Goal: Task Accomplishment & Management: Manage account settings

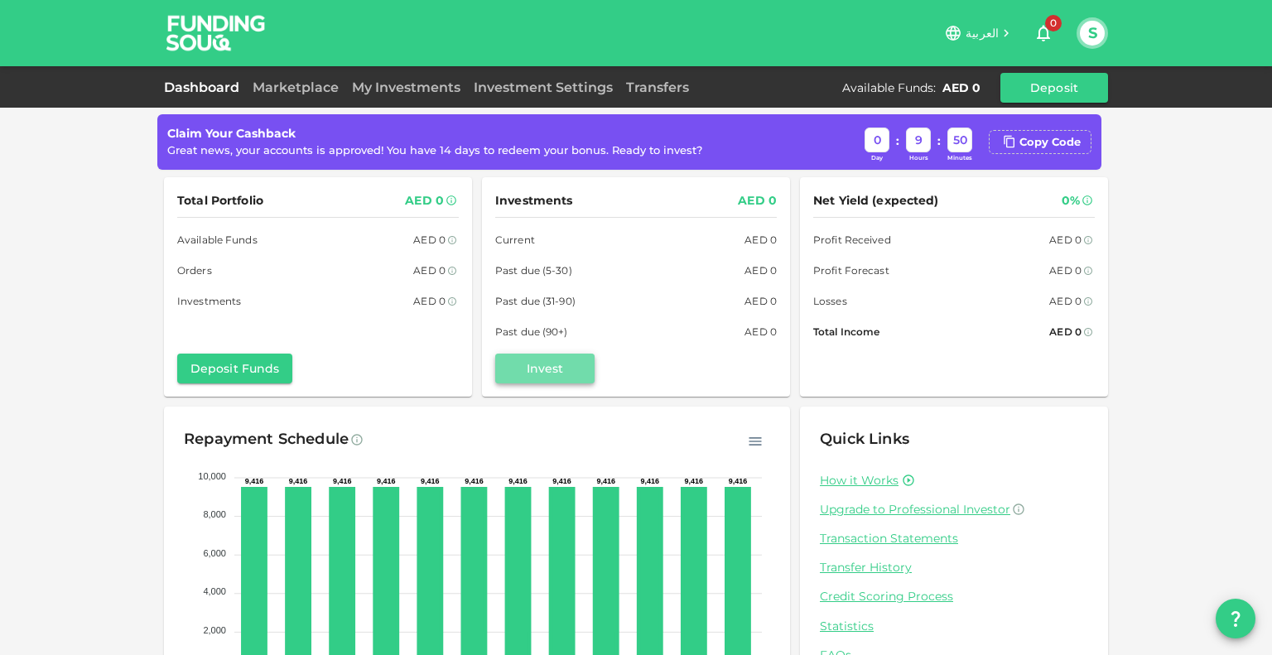
click at [552, 369] on button "Invest" at bounding box center [544, 369] width 99 height 30
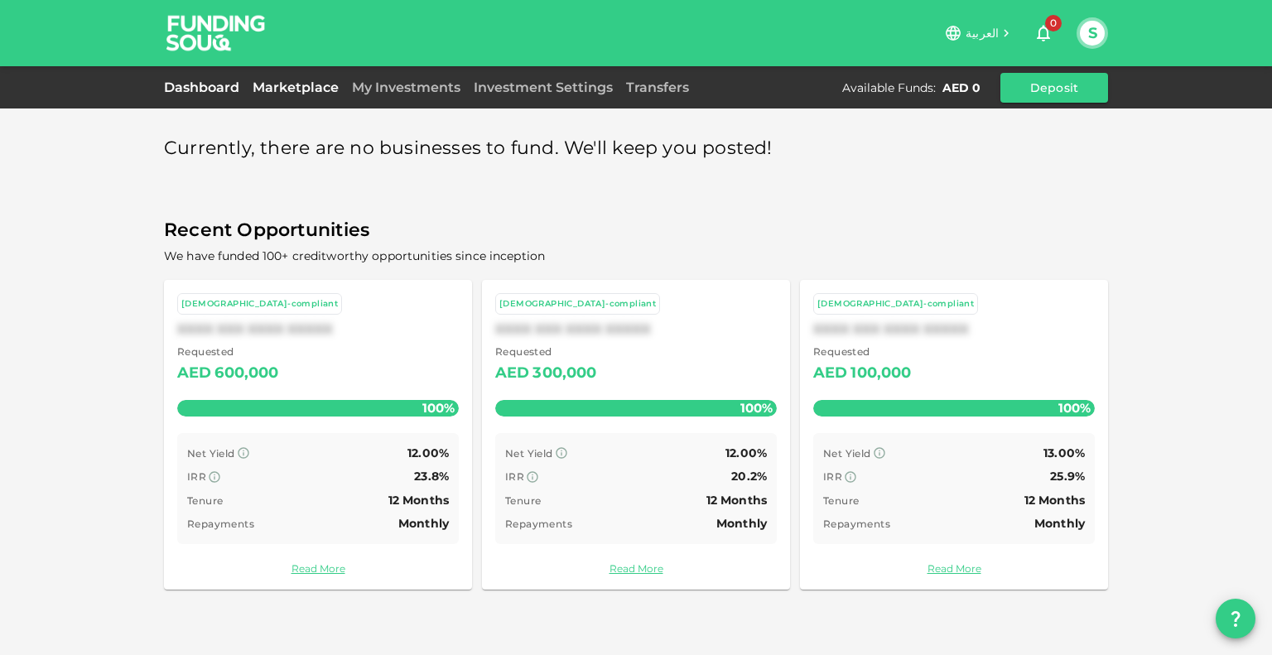
click at [233, 86] on link "Dashboard" at bounding box center [205, 88] width 82 height 16
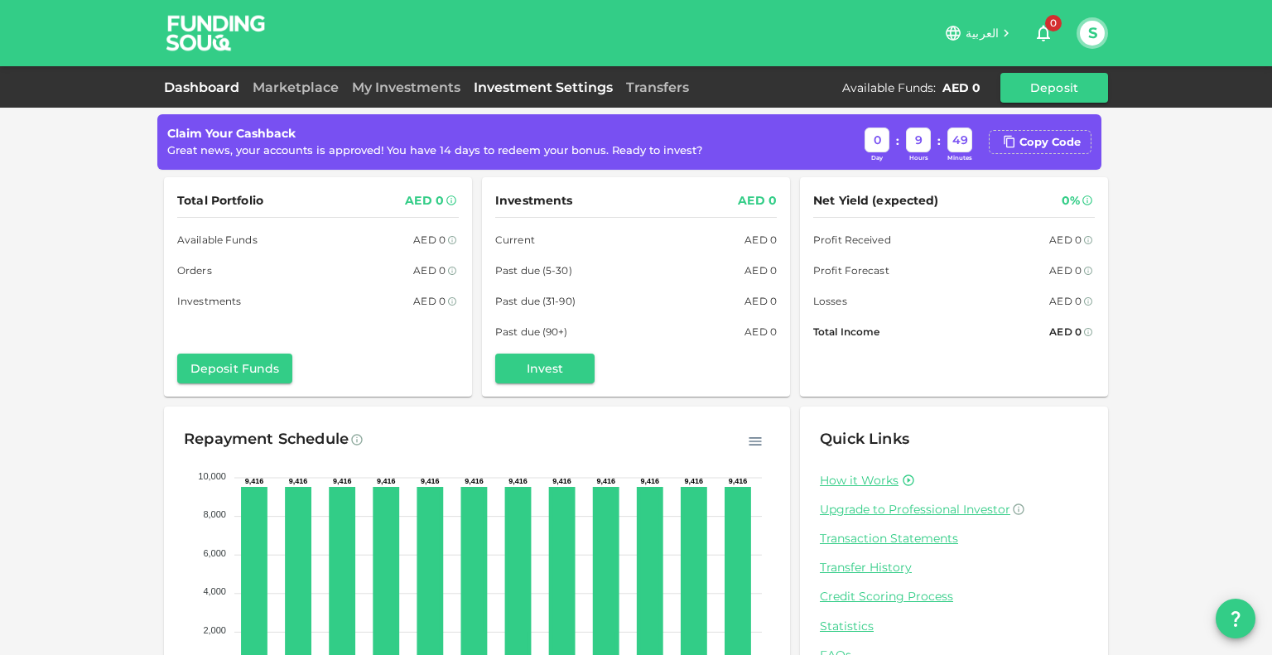
click at [567, 91] on link "Investment Settings" at bounding box center [543, 88] width 152 height 16
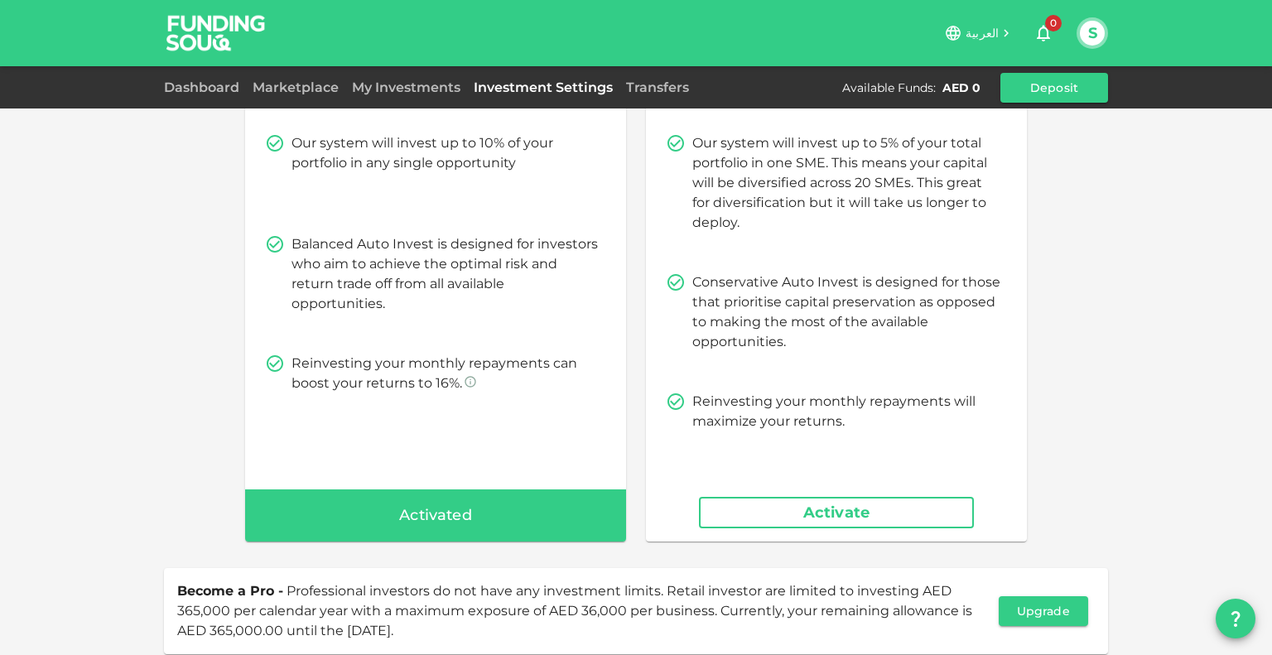
scroll to position [192, 0]
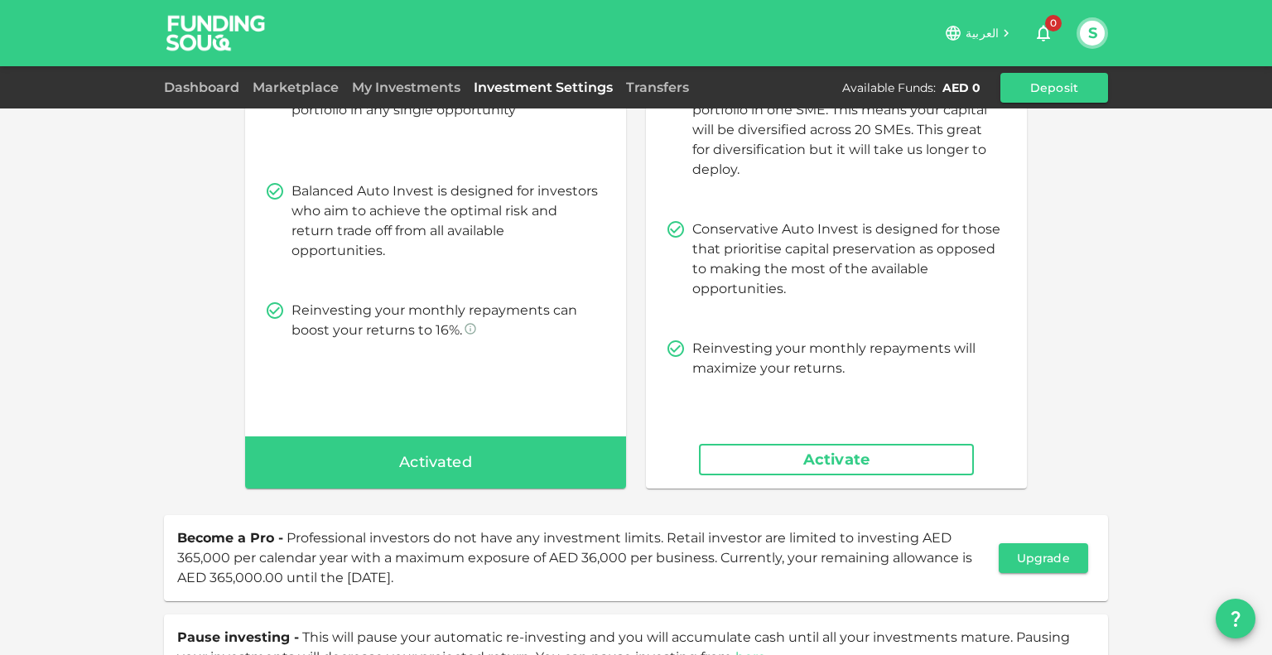
click at [543, 469] on div "Activated" at bounding box center [435, 462] width 381 height 53
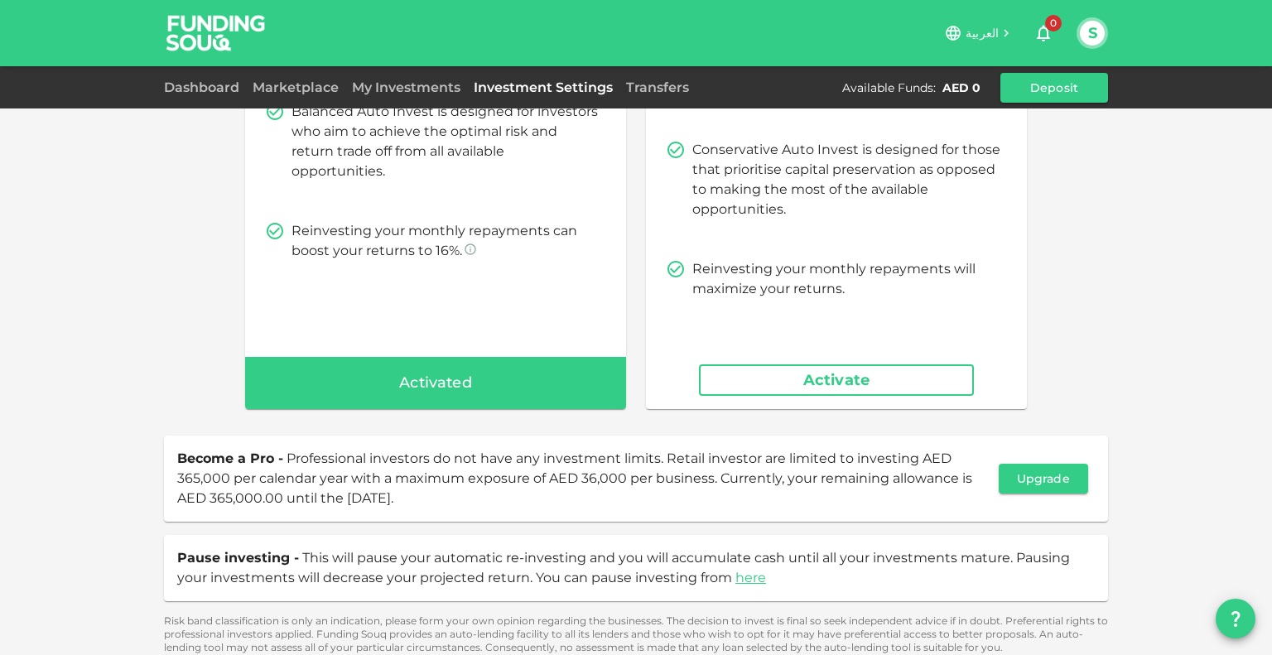
scroll to position [281, 0]
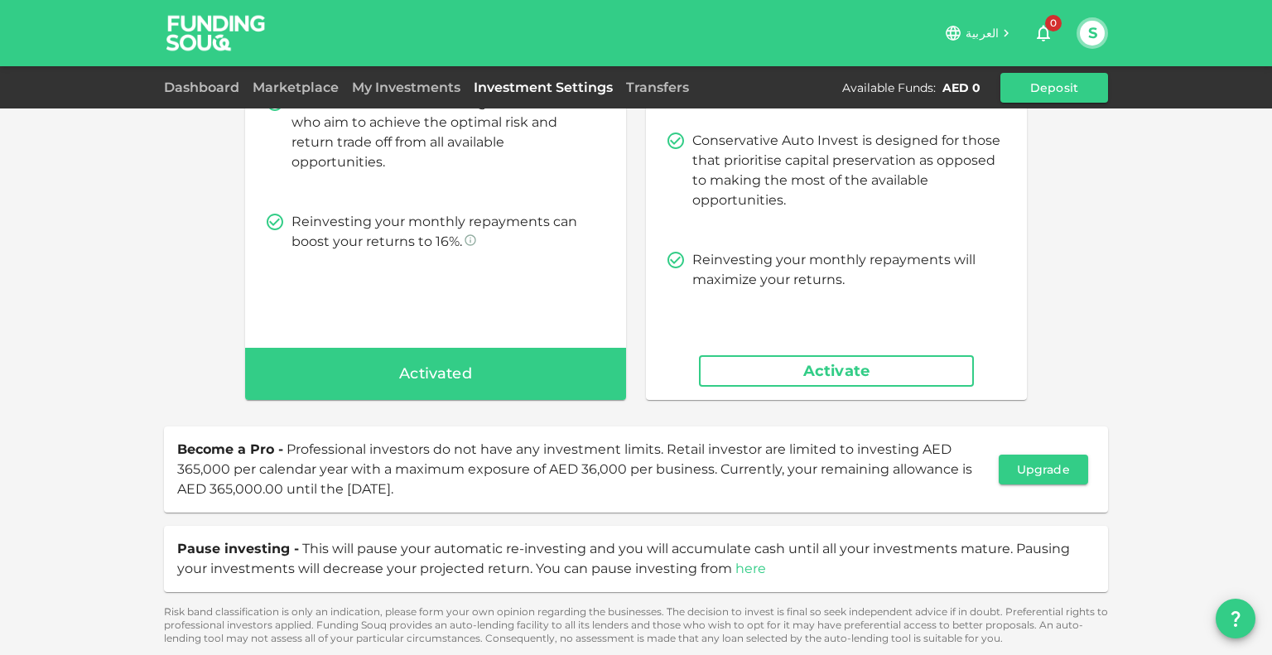
click at [742, 574] on link "here" at bounding box center [750, 569] width 31 height 16
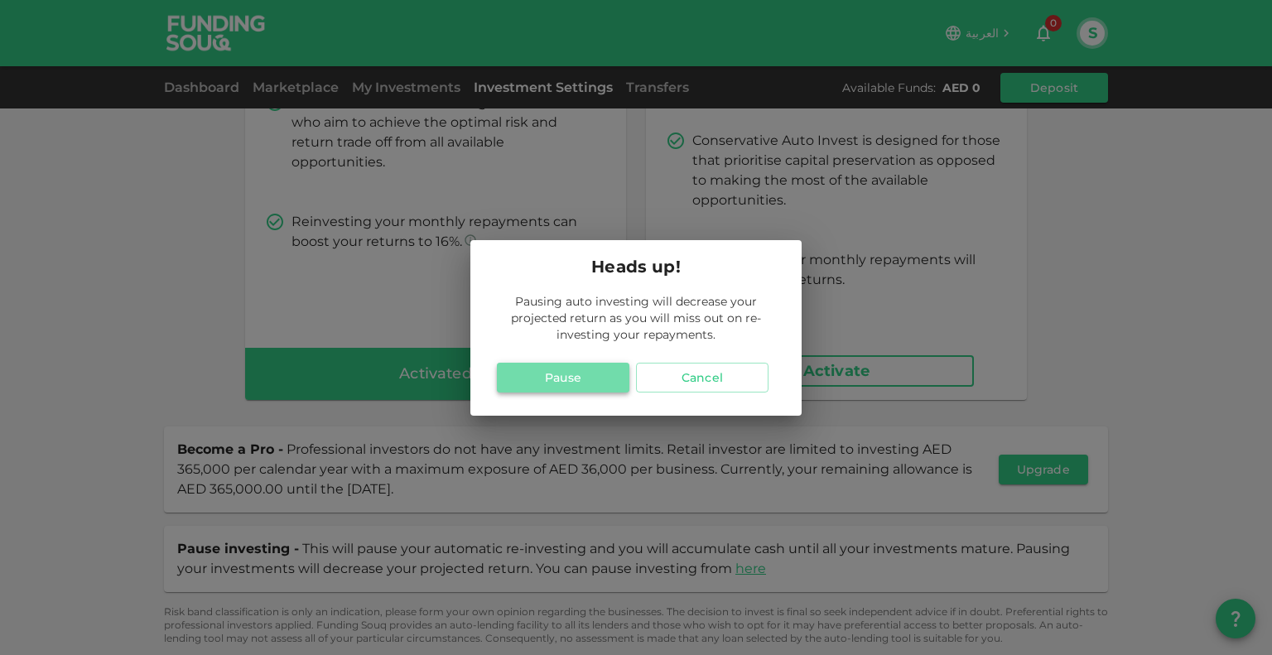
click at [573, 382] on button "Pause" at bounding box center [563, 378] width 133 height 30
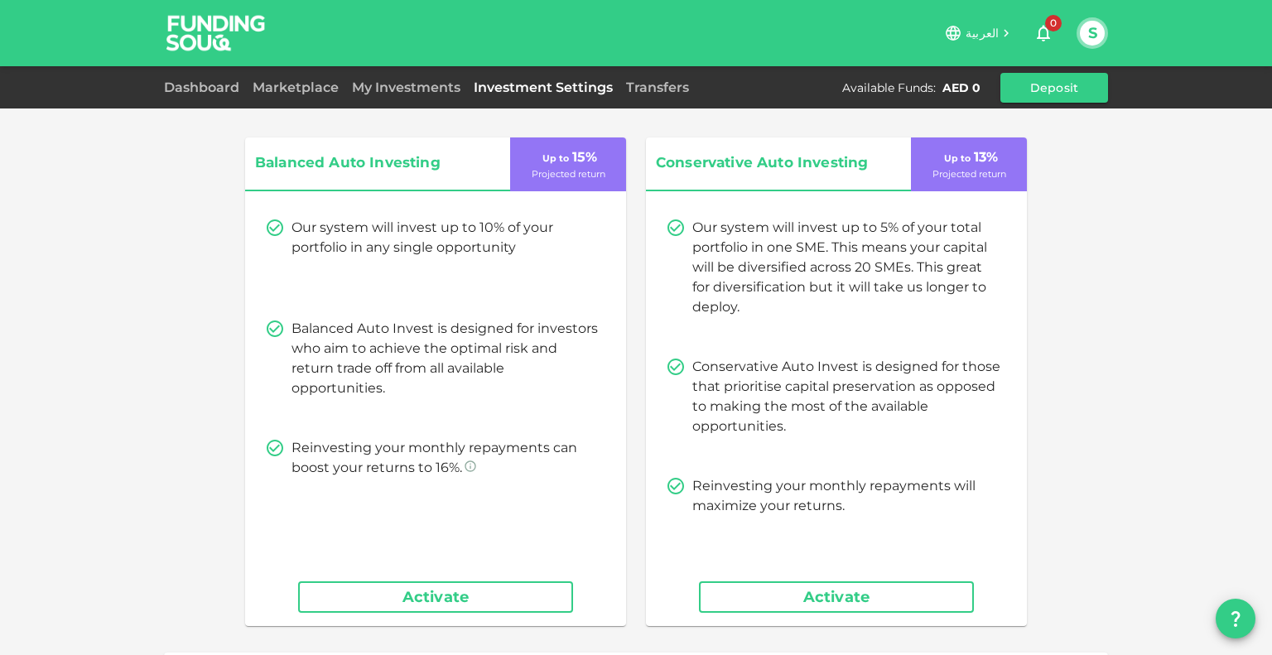
scroll to position [0, 0]
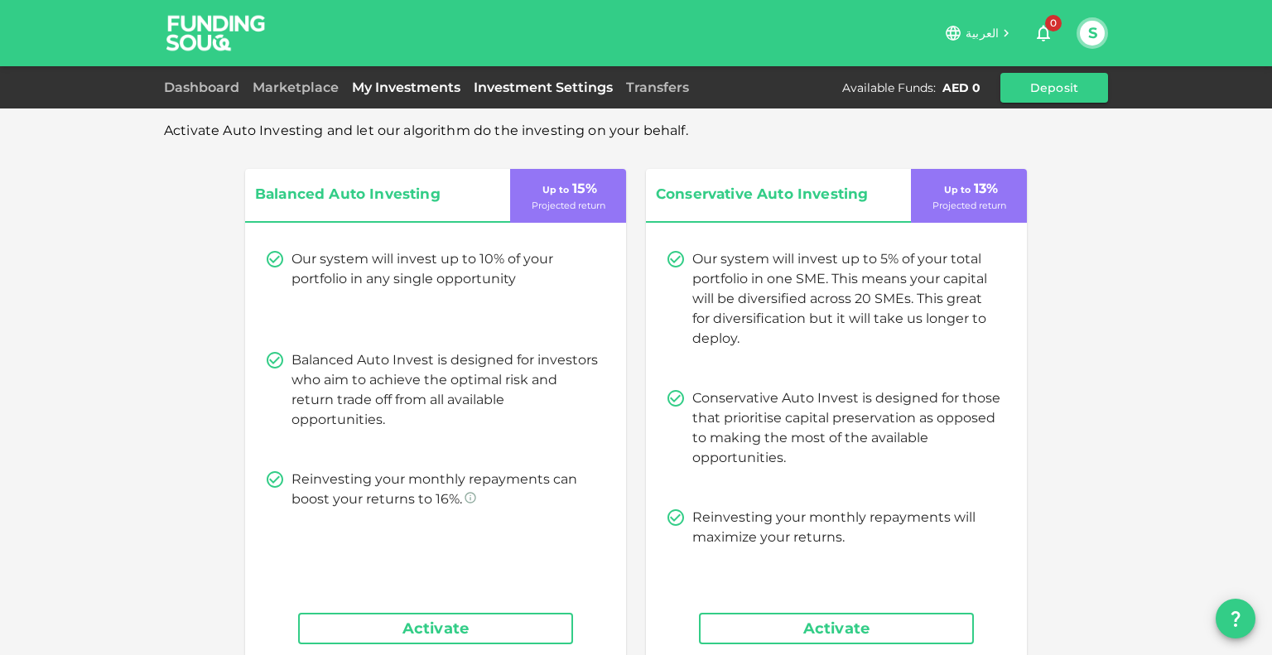
click at [399, 92] on link "My Investments" at bounding box center [406, 88] width 122 height 16
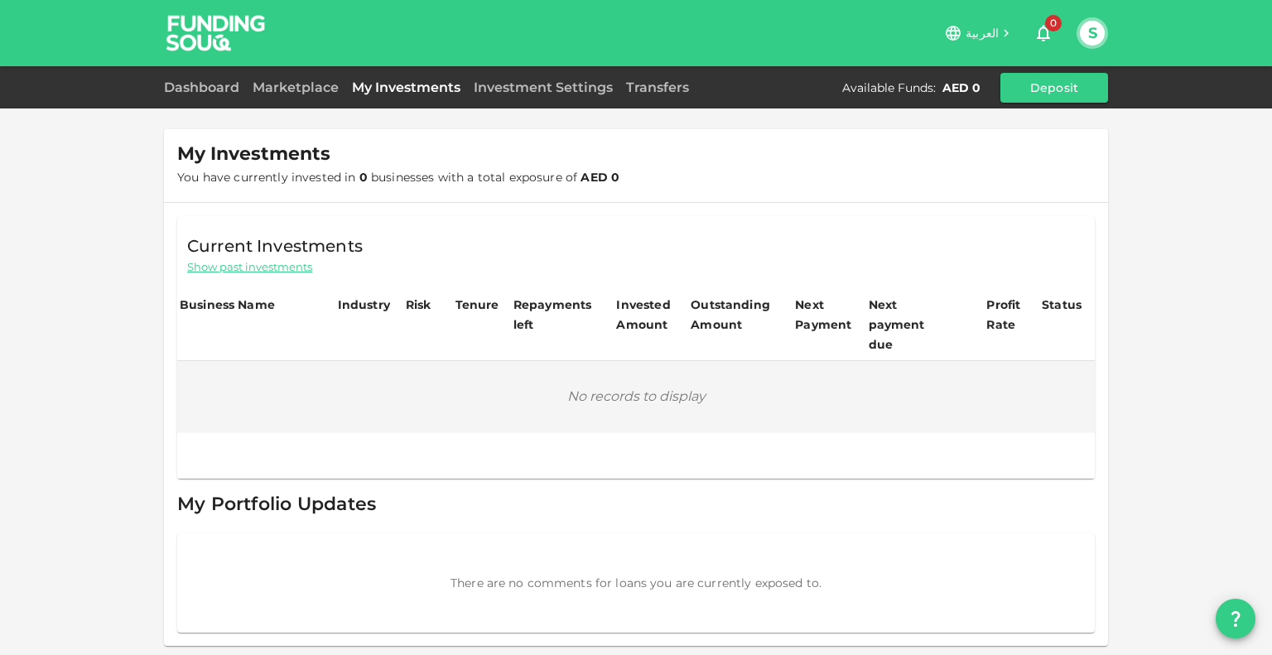
click at [692, 80] on link "Transfers" at bounding box center [657, 88] width 76 height 16
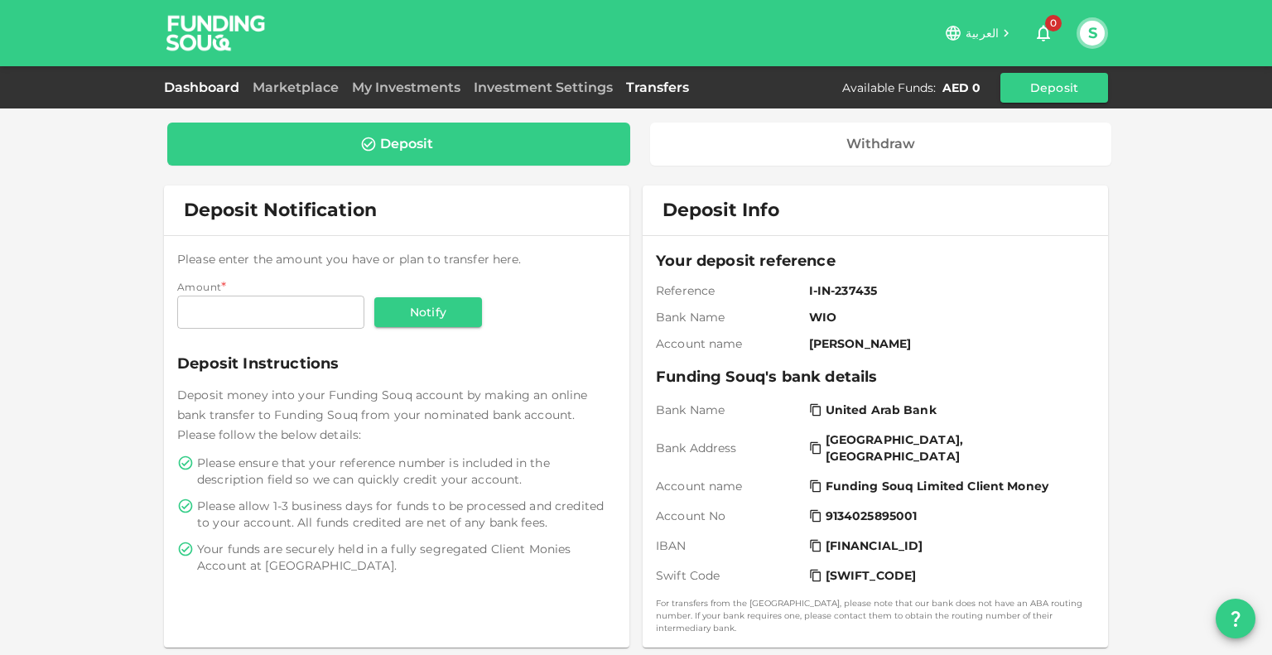
click at [202, 95] on link "Dashboard" at bounding box center [205, 88] width 82 height 16
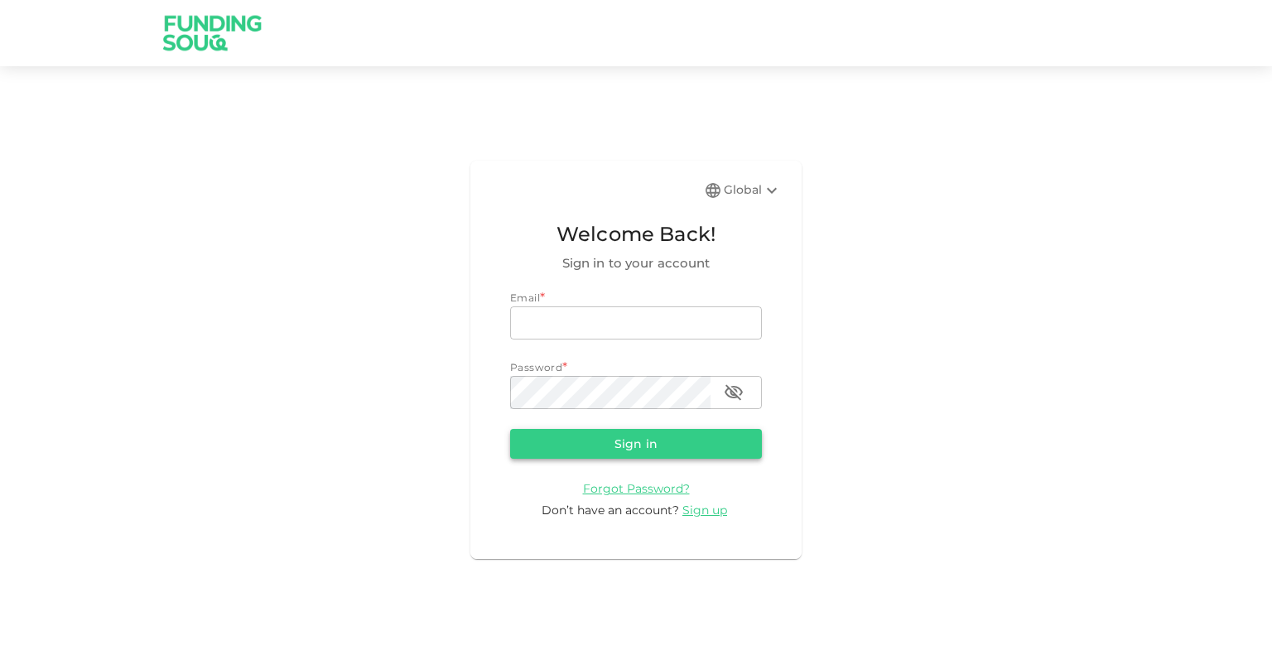
type input "[EMAIL_ADDRESS][PERSON_NAME][DOMAIN_NAME]"
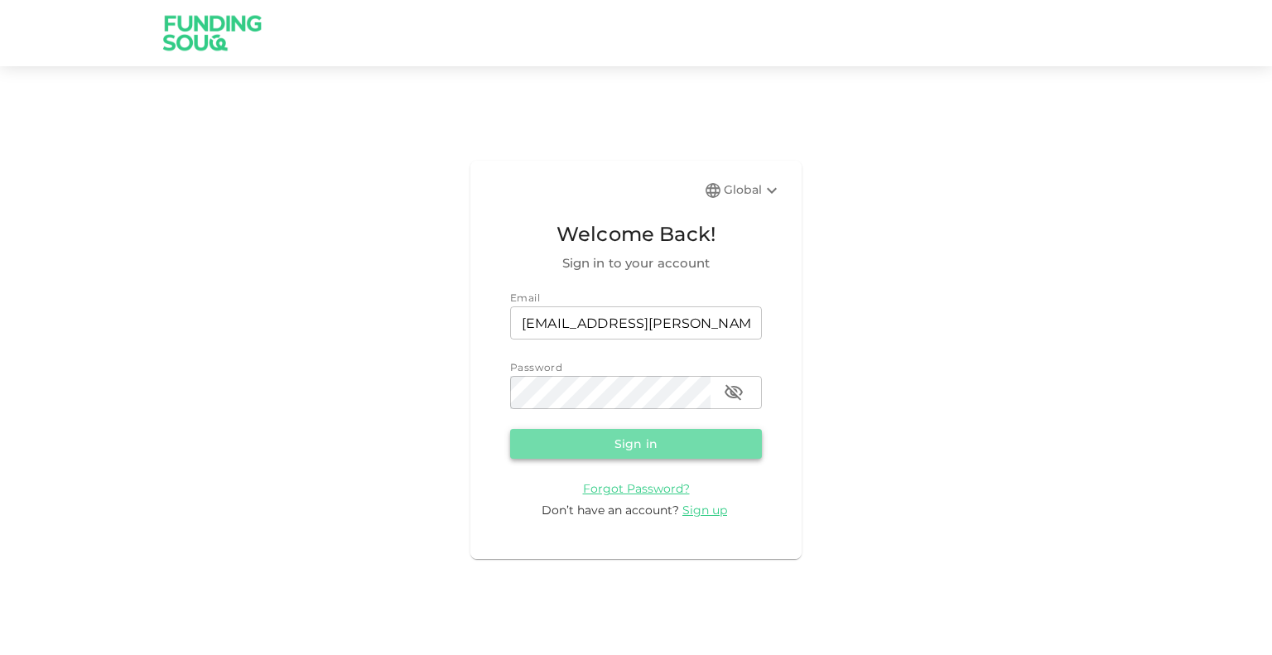
click at [664, 444] on button "Sign in" at bounding box center [636, 444] width 252 height 30
